Goal: Information Seeking & Learning: Learn about a topic

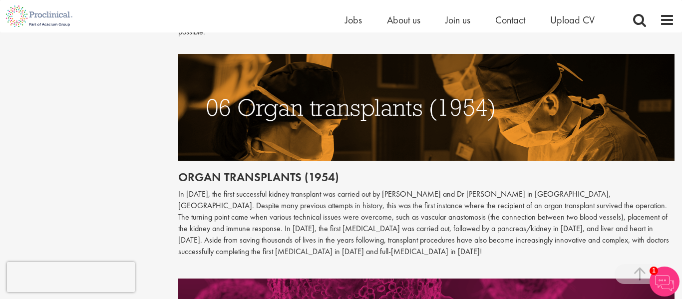
scroll to position [1661, 0]
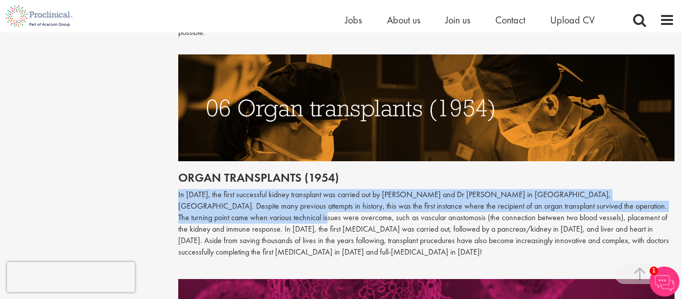
drag, startPoint x: 177, startPoint y: 156, endPoint x: 244, endPoint y: 181, distance: 71.8
click at [244, 189] on p "In [DATE], the first successful kidney transplant was carried out by [PERSON_NA…" at bounding box center [426, 223] width 496 height 68
copy p "In [DATE], the first successful kidney transplant was carried out by [PERSON_NA…"
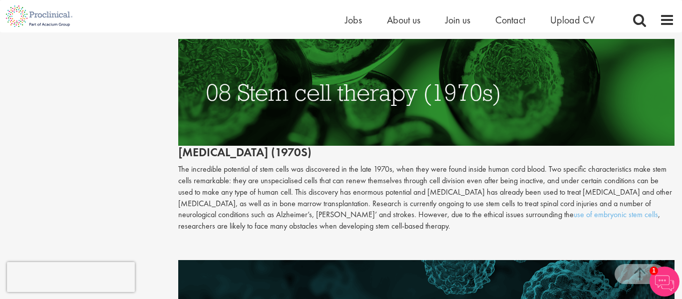
scroll to position [2118, 0]
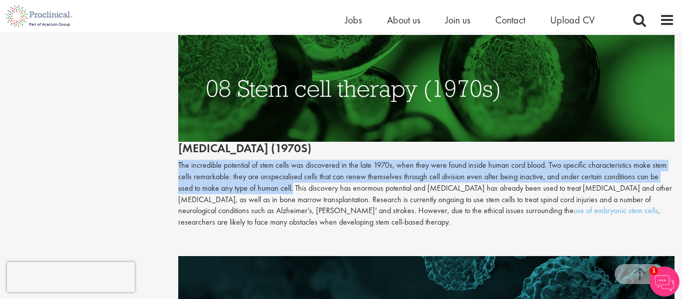
drag, startPoint x: 176, startPoint y: 130, endPoint x: 277, endPoint y: 154, distance: 103.6
copy p "The incredible potential of stem cells was discovered in the late 1970s, when t…"
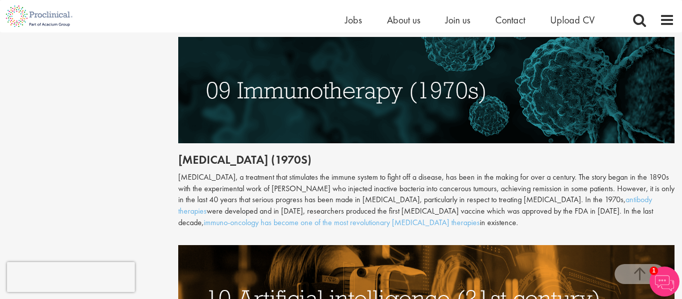
scroll to position [2338, 0]
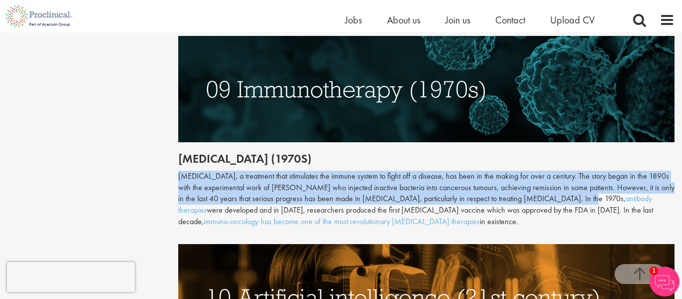
drag, startPoint x: 176, startPoint y: 140, endPoint x: 556, endPoint y: 163, distance: 380.9
copy div "[MEDICAL_DATA], a treatment that stimulates the immune system to fight off a di…"
